Goal: Find specific page/section: Find specific page/section

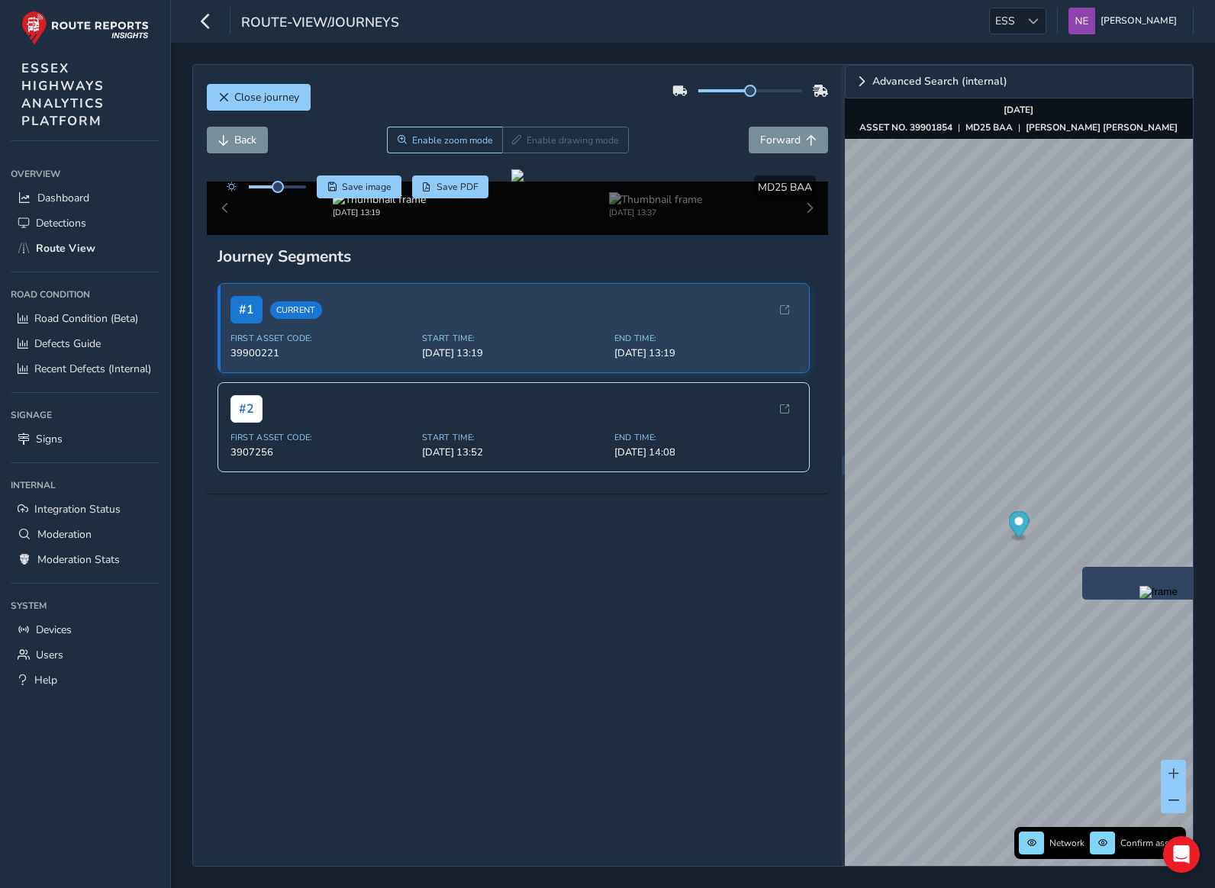
click at [1082, 572] on div "x" at bounding box center [1158, 583] width 153 height 33
click at [1083, 570] on div "x" at bounding box center [1158, 583] width 153 height 33
click at [1035, 545] on div "x" at bounding box center [1109, 560] width 153 height 33
click at [1022, 529] on icon "Map marker" at bounding box center [1018, 524] width 21 height 27
click at [1090, 575] on img "Preview frame" at bounding box center [1109, 569] width 38 height 12
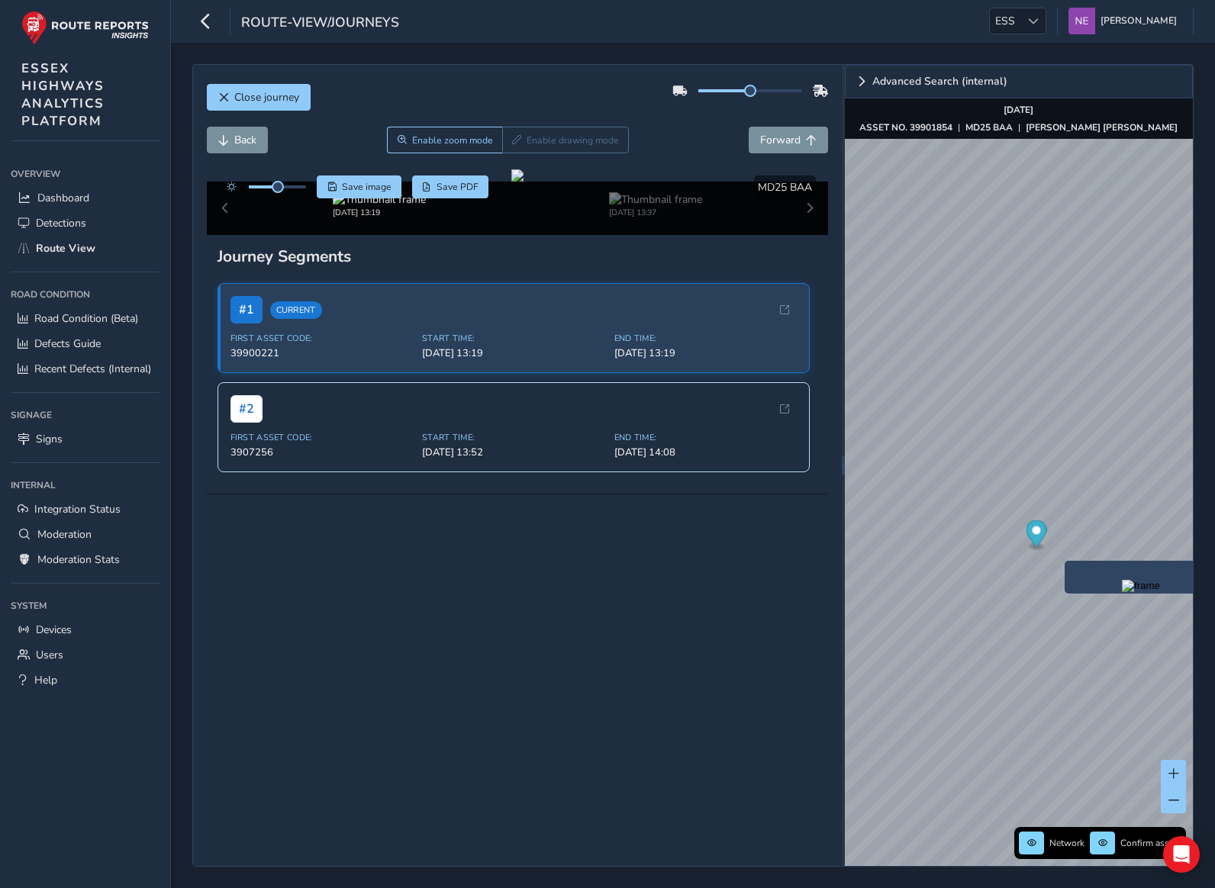
click at [1122, 592] on img "Preview frame" at bounding box center [1141, 586] width 38 height 12
click at [676, 207] on img at bounding box center [655, 199] width 93 height 14
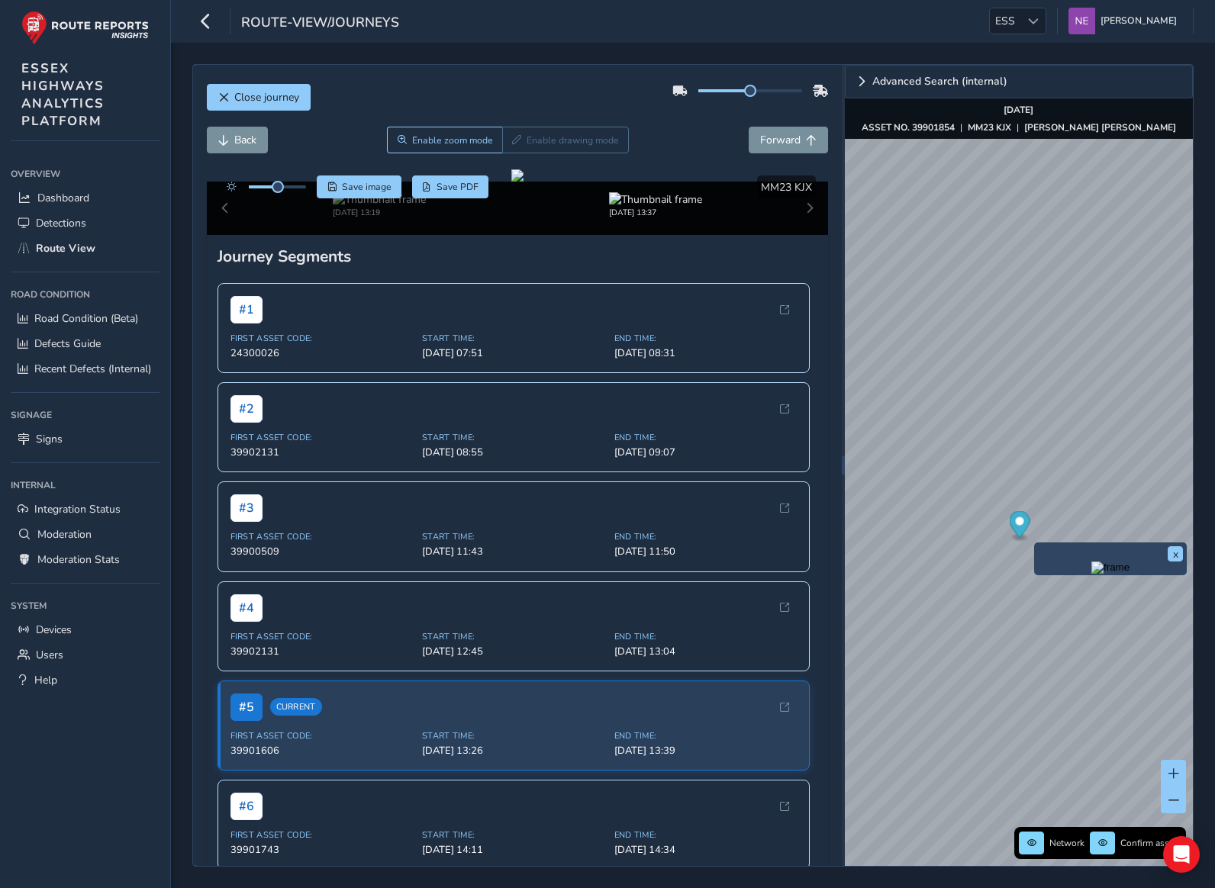
click at [1091, 574] on img "Preview frame" at bounding box center [1110, 568] width 38 height 12
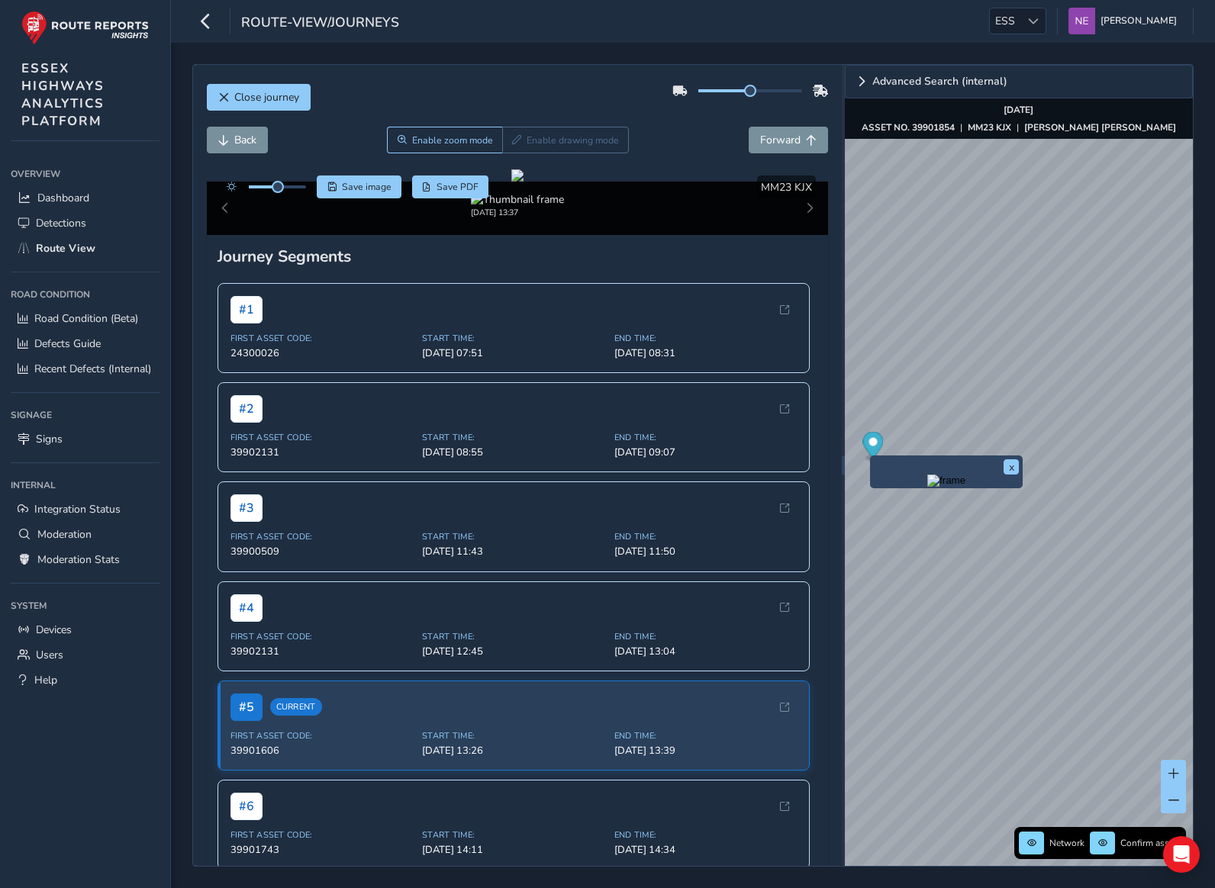
click at [927, 487] on img "Preview frame" at bounding box center [946, 481] width 38 height 12
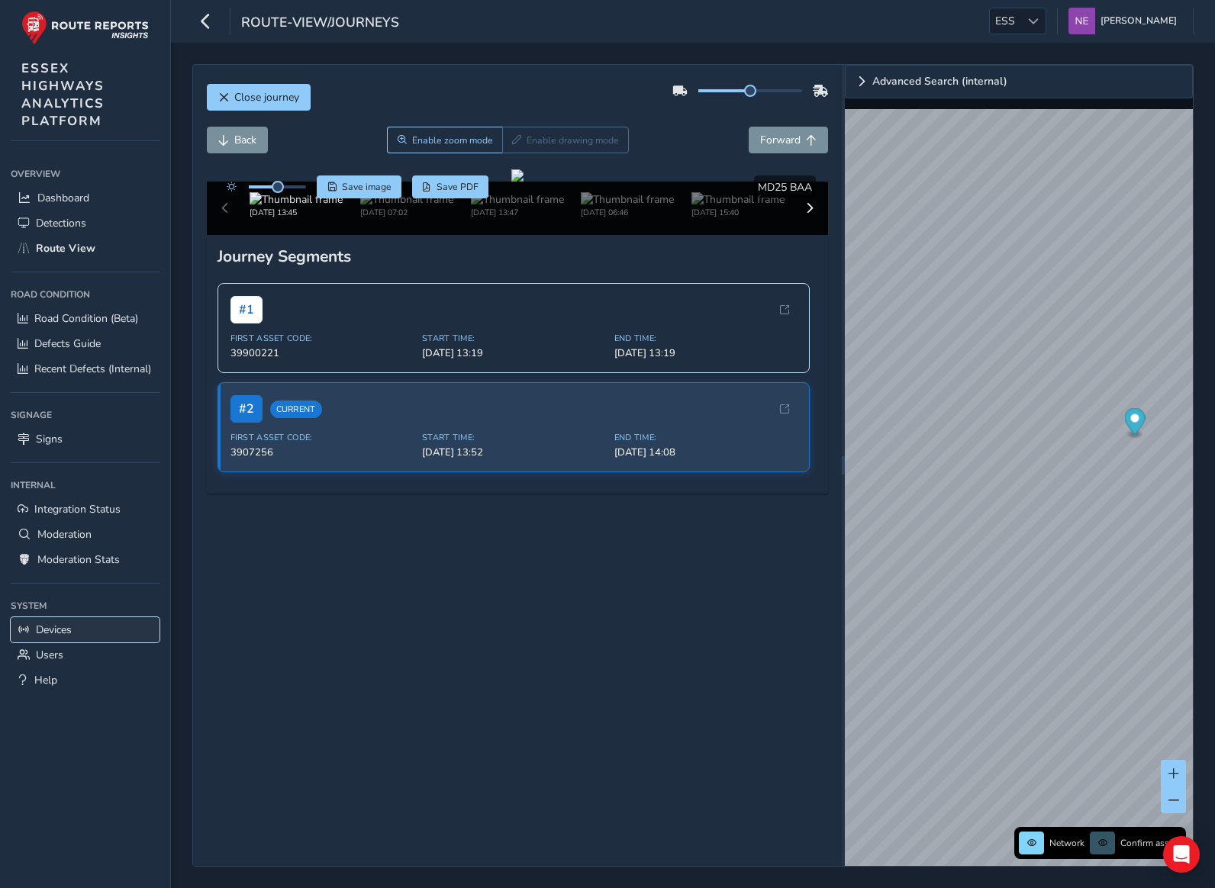
click at [57, 630] on span "Devices" at bounding box center [54, 630] width 36 height 14
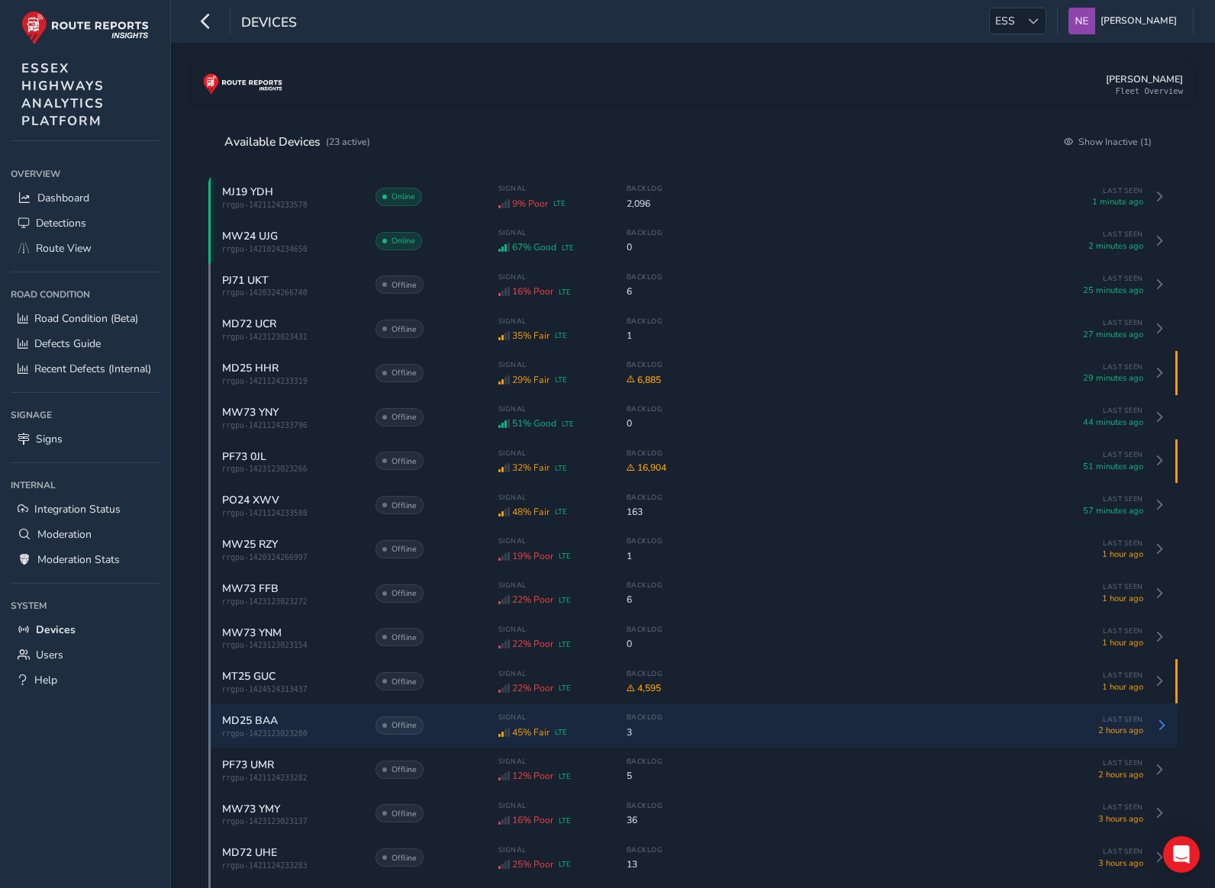
click at [260, 728] on span "MD25 BAA" at bounding box center [250, 720] width 56 height 14
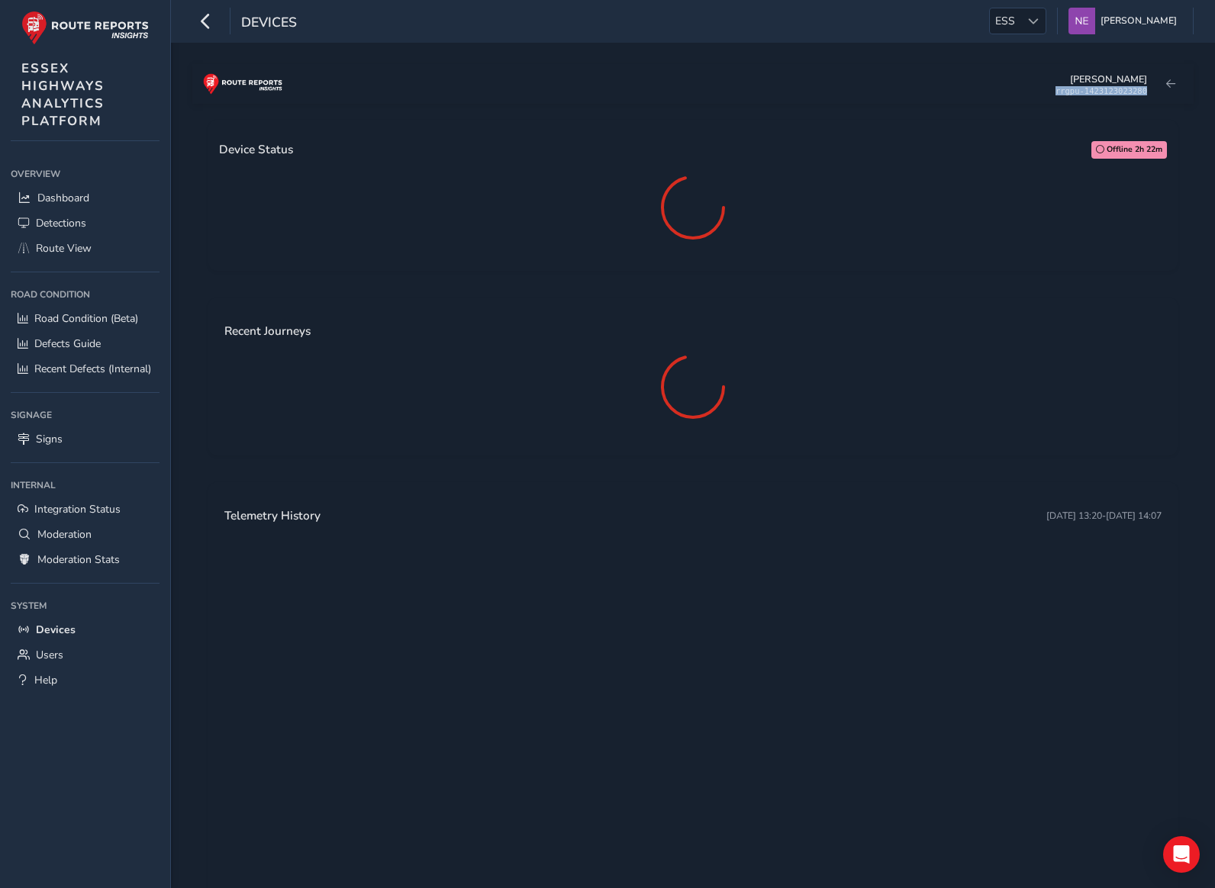
drag, startPoint x: 1065, startPoint y: 92, endPoint x: 1148, endPoint y: 94, distance: 83.2
click at [1147, 94] on div "rrgpu-1423123023280" at bounding box center [1101, 90] width 92 height 9
copy div "rrgpu-1423123023280"
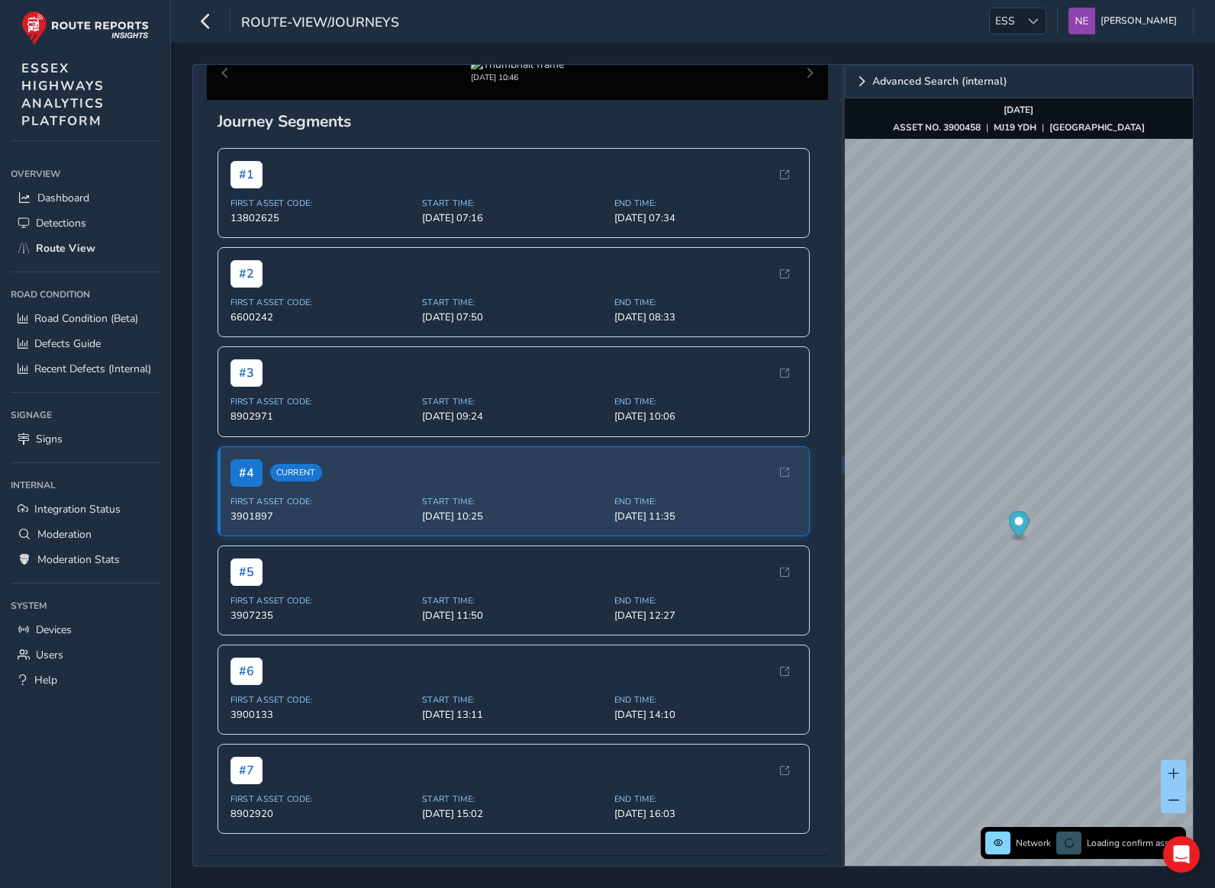
scroll to position [261, 0]
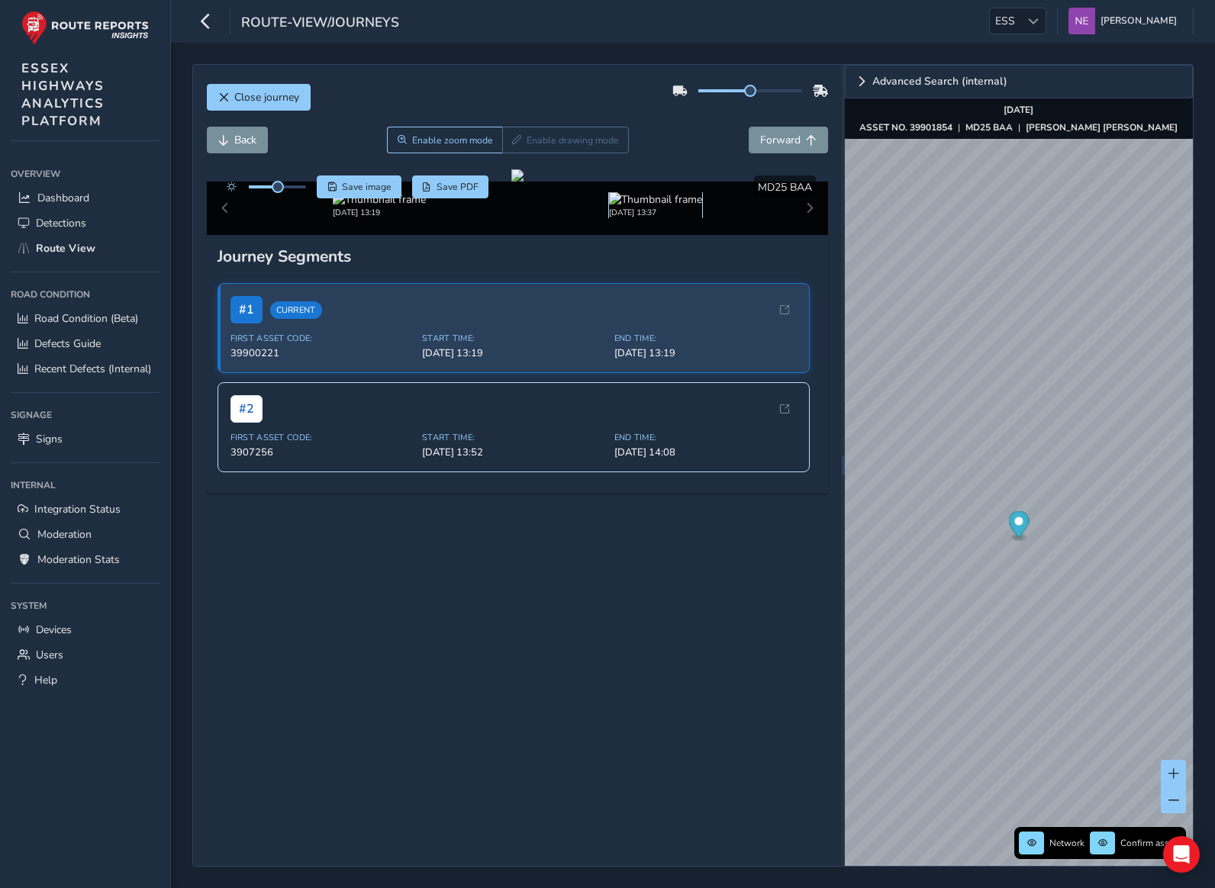
click at [665, 207] on img at bounding box center [655, 199] width 93 height 14
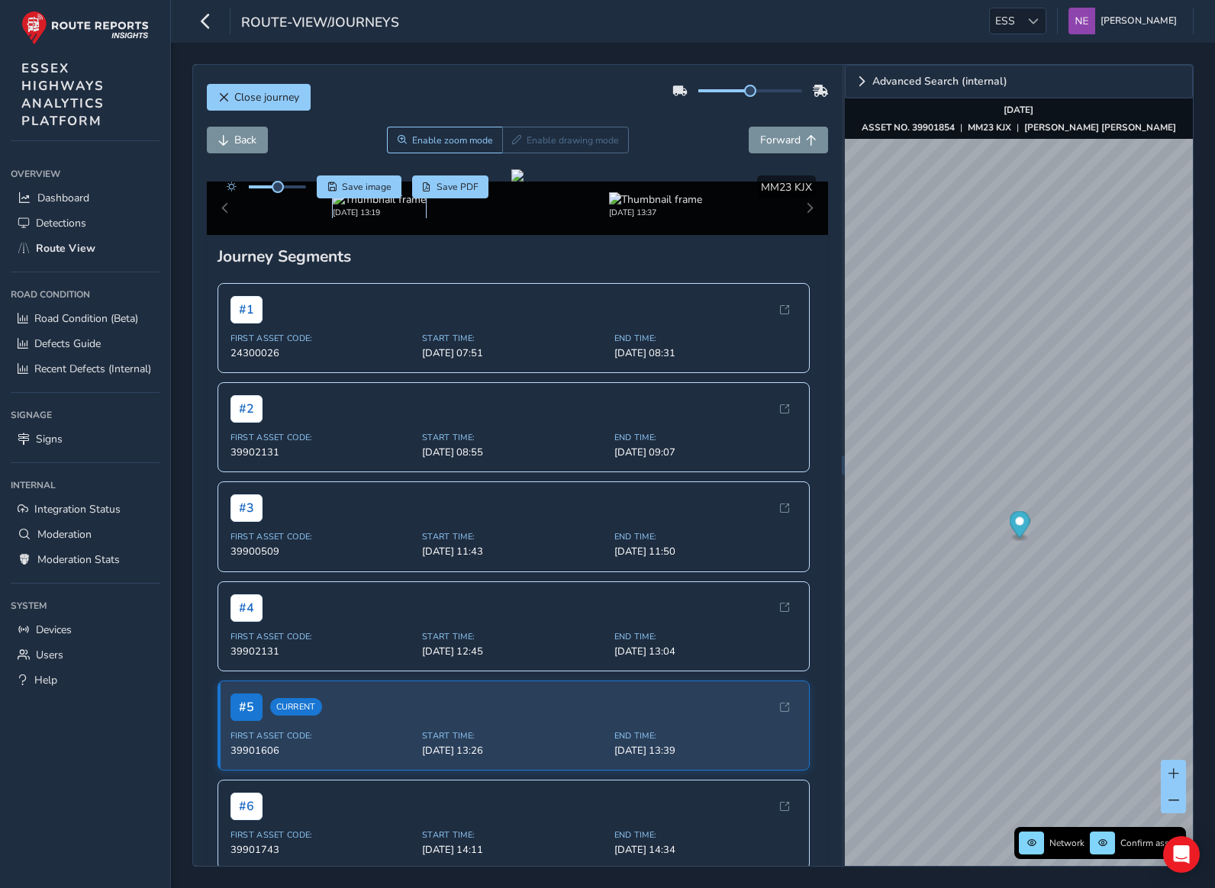
click at [391, 207] on img at bounding box center [379, 199] width 93 height 14
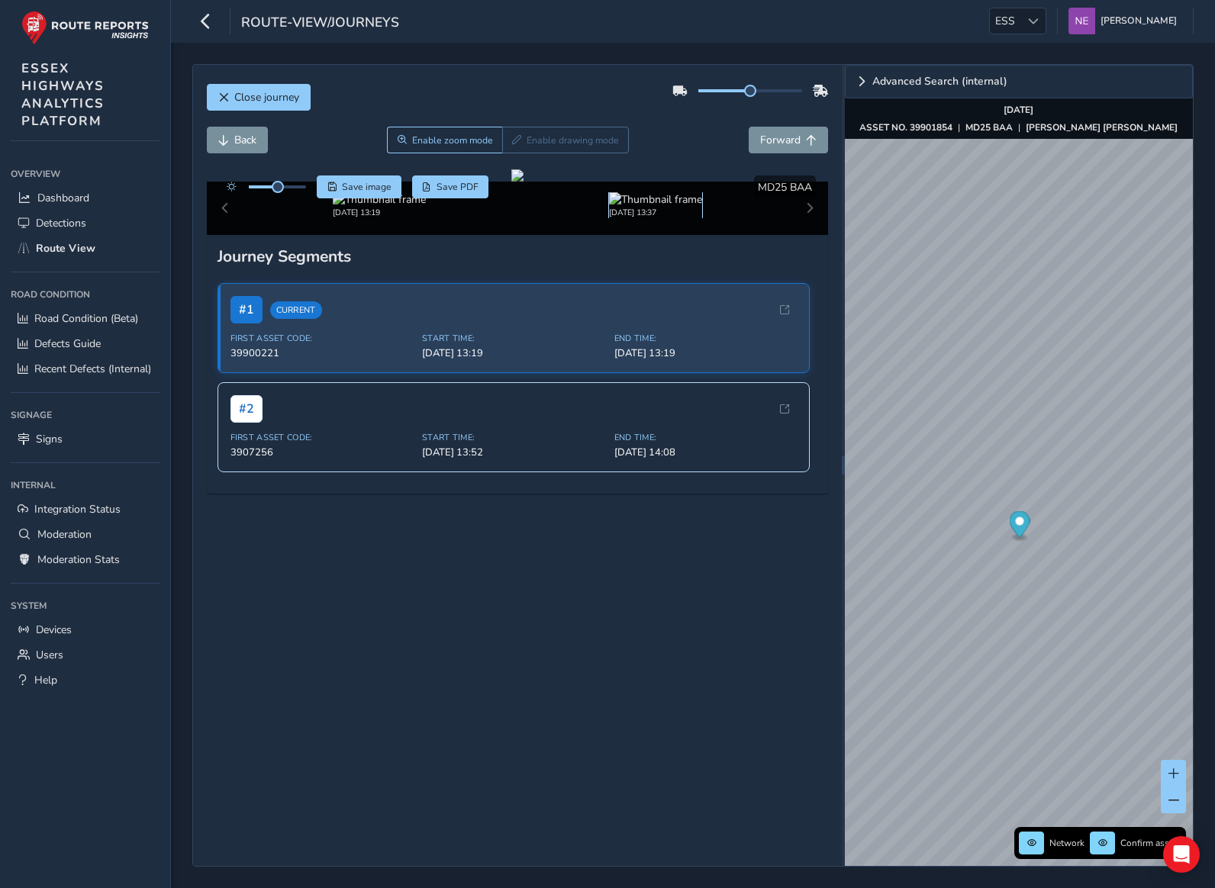
click at [681, 207] on img at bounding box center [655, 199] width 93 height 14
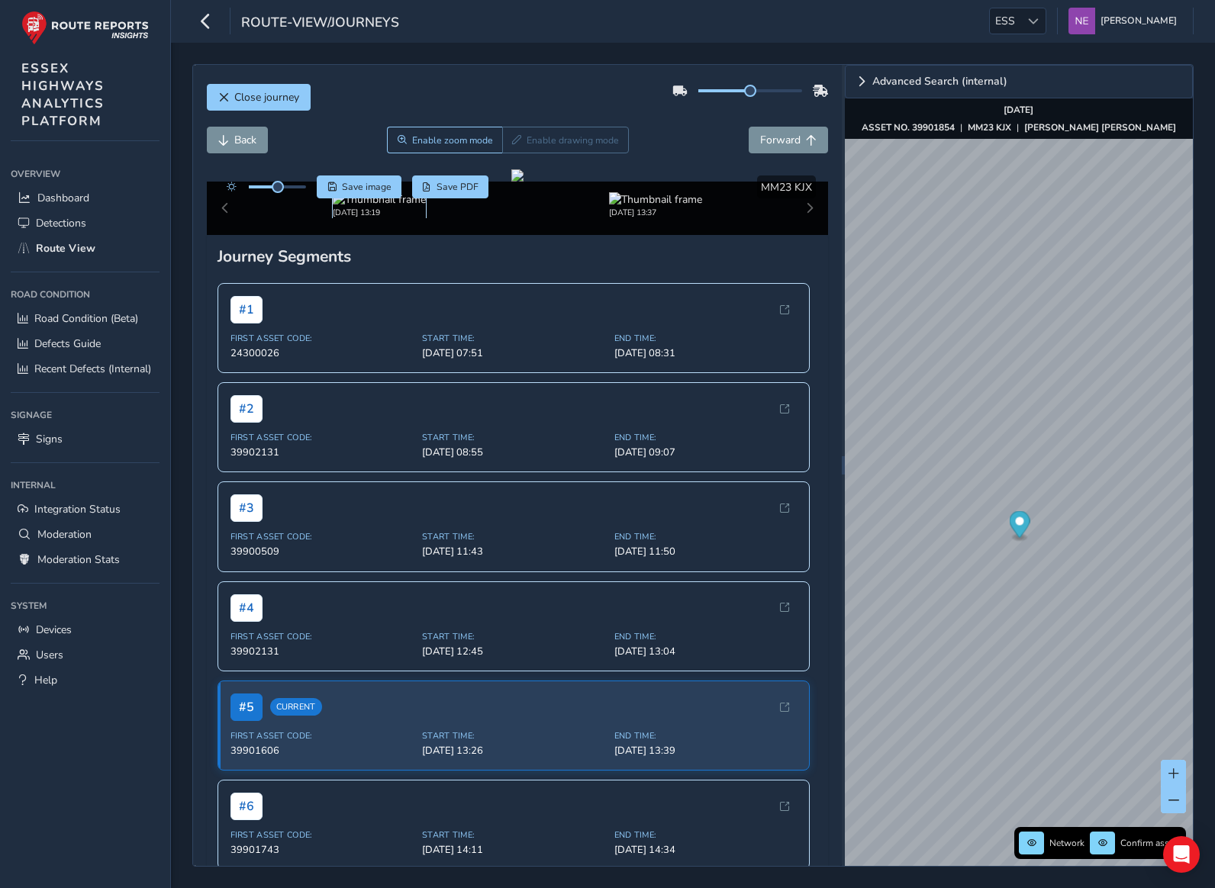
click at [396, 207] on img at bounding box center [379, 199] width 93 height 14
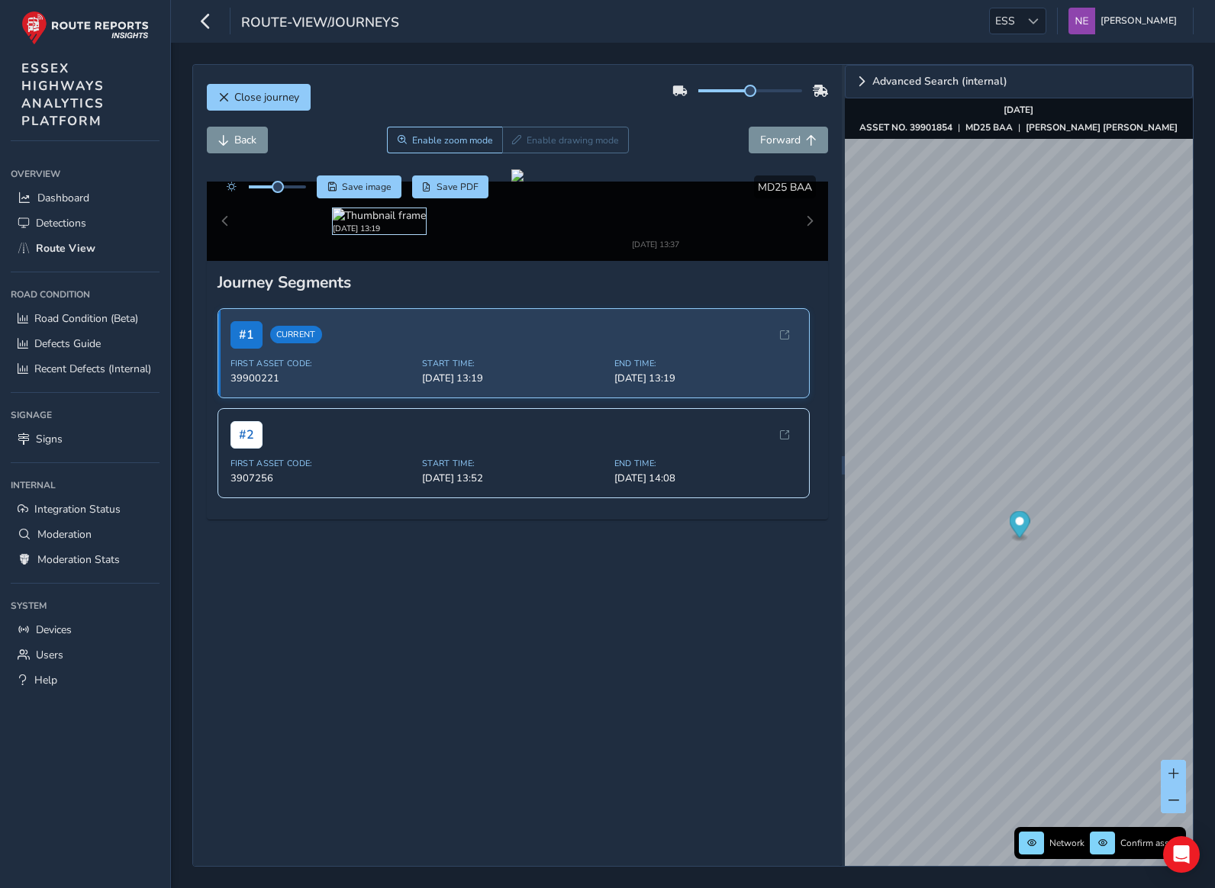
scroll to position [17, 0]
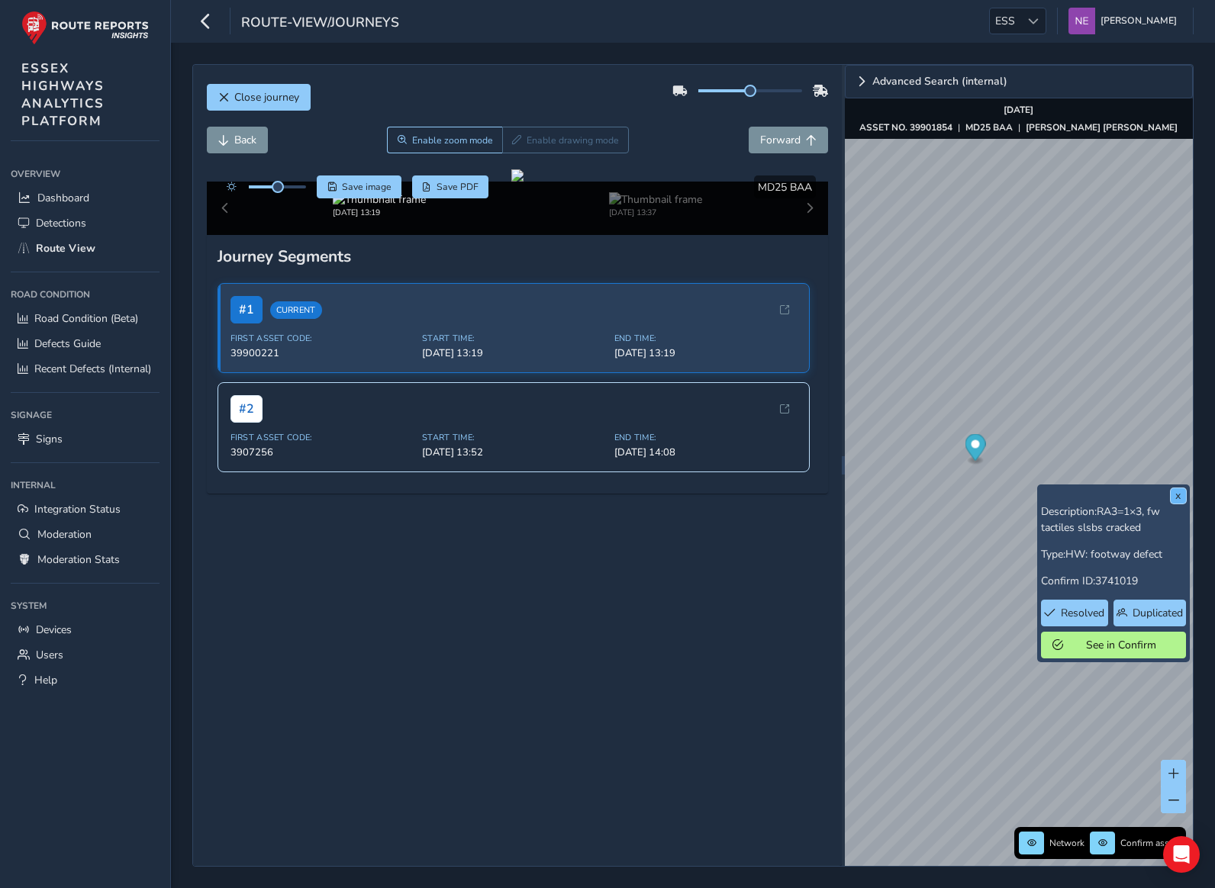
click at [1176, 497] on button "x" at bounding box center [1177, 495] width 15 height 15
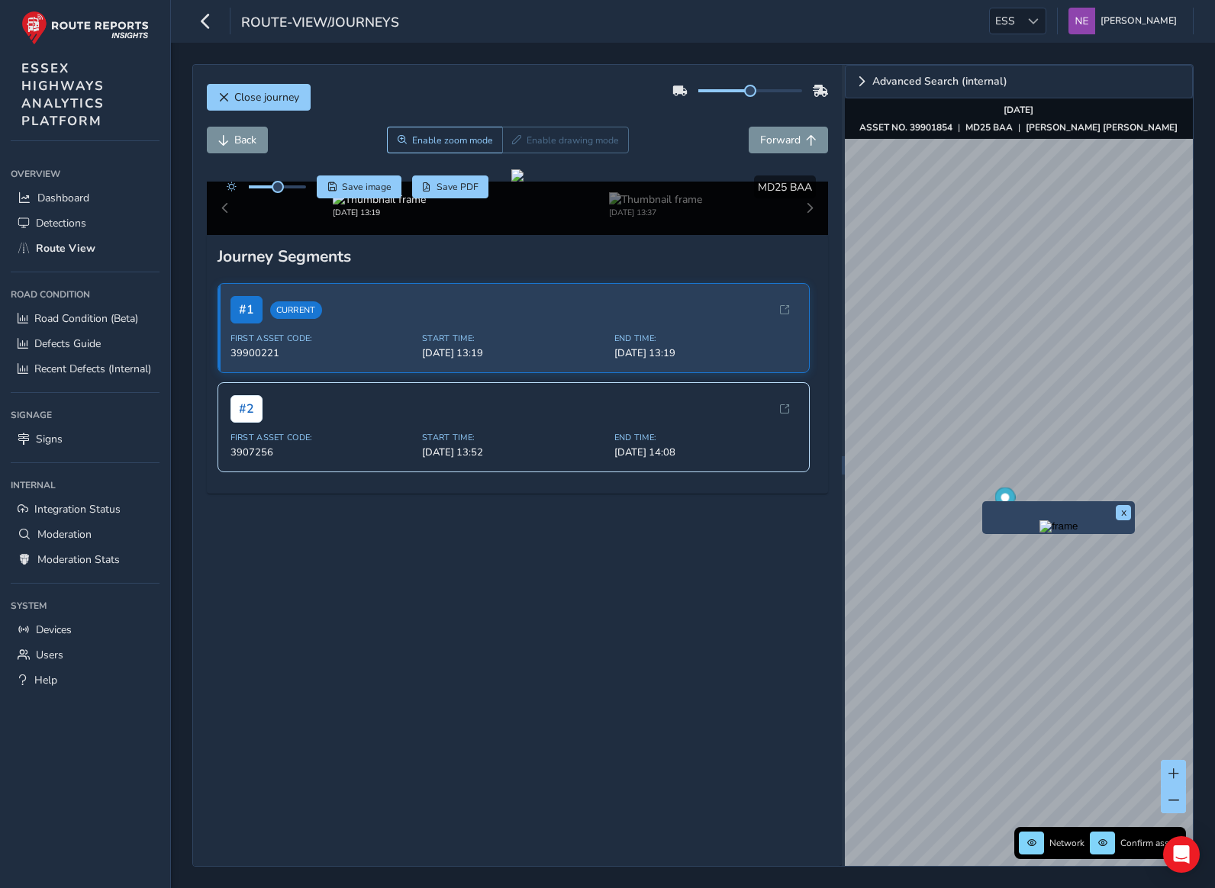
click at [1039, 522] on img "Preview frame" at bounding box center [1058, 526] width 38 height 12
